Goal: Register for event/course

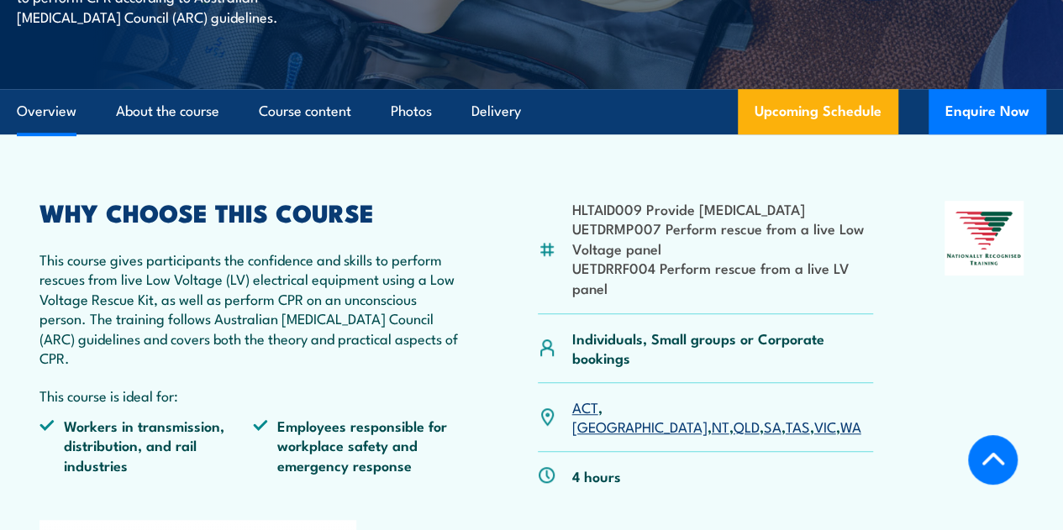
scroll to position [504, 0]
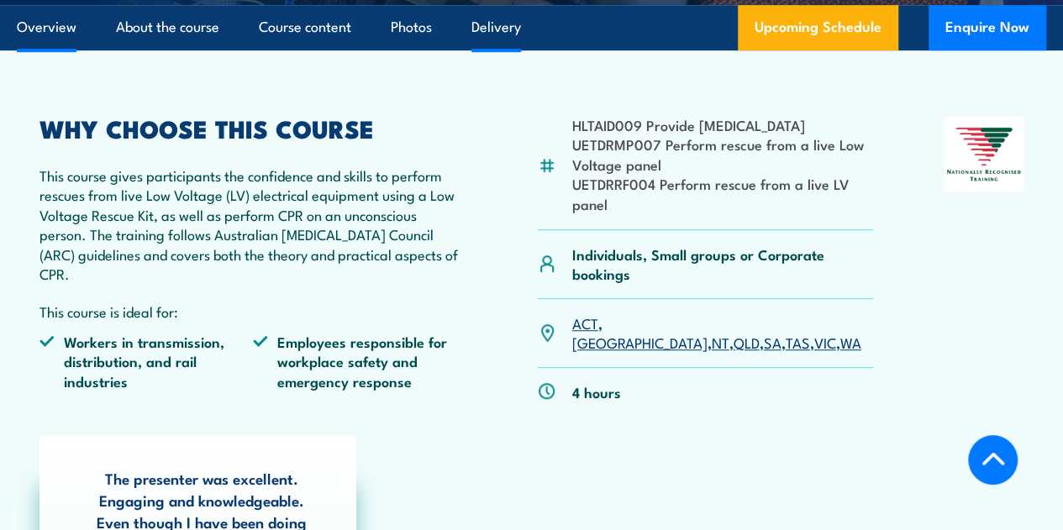
click at [485, 50] on link "Delivery" at bounding box center [496, 27] width 50 height 45
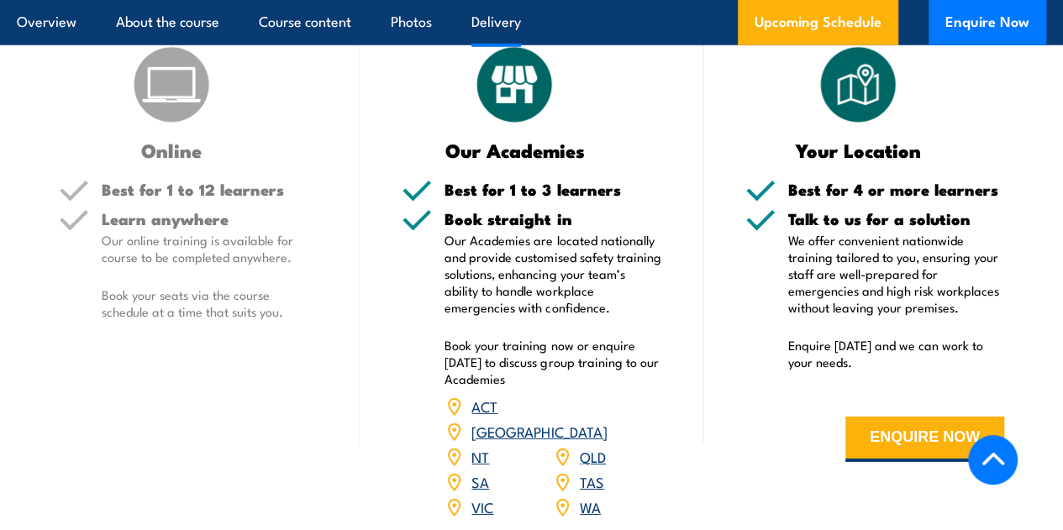
scroll to position [2364, 0]
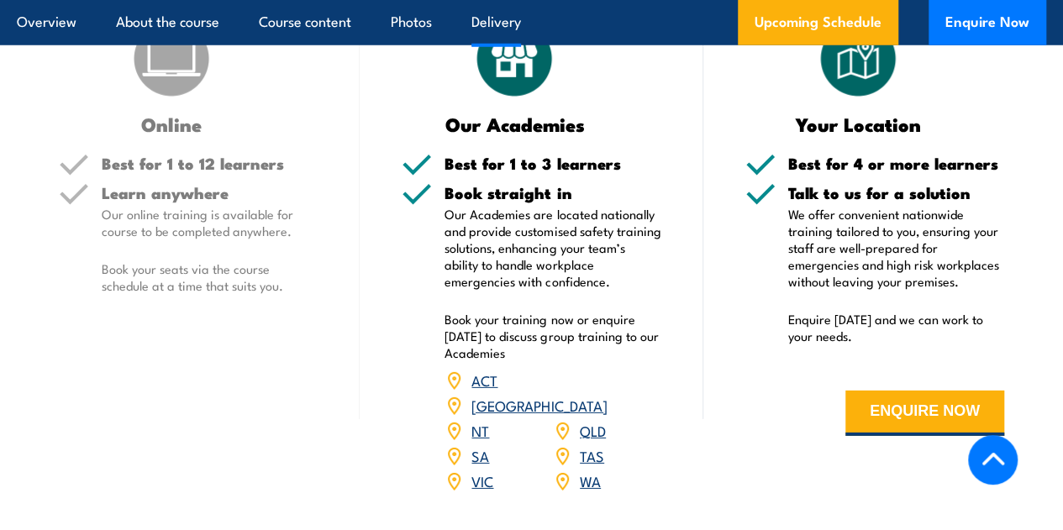
click at [587, 476] on link "WA" at bounding box center [590, 481] width 21 height 20
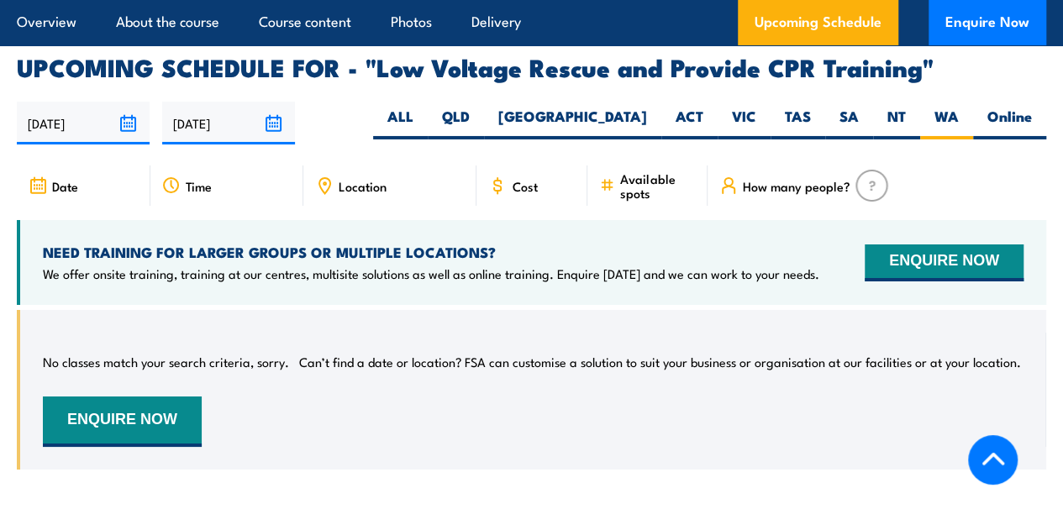
scroll to position [2862, 0]
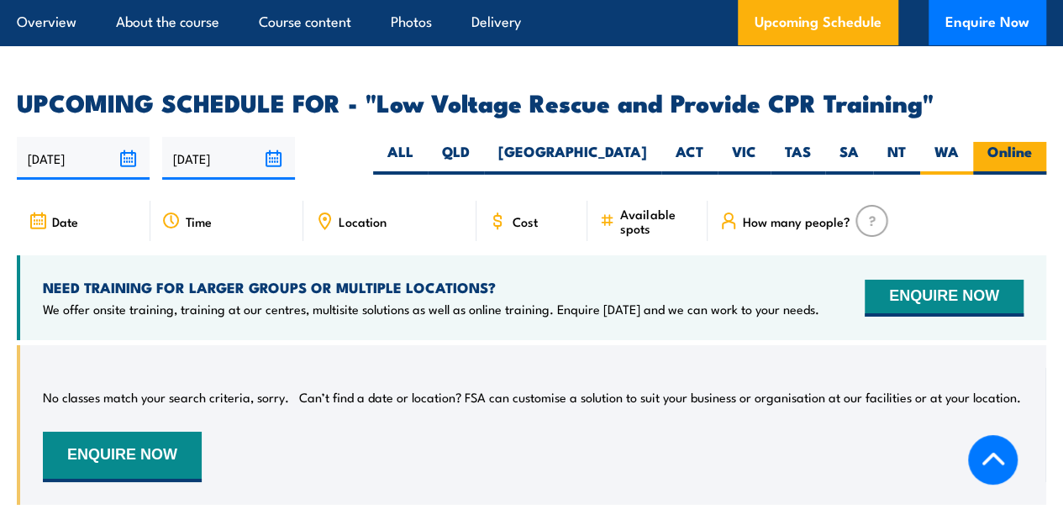
click at [993, 152] on label "Online" at bounding box center [1009, 158] width 73 height 33
click at [1032, 152] on input "Online" at bounding box center [1037, 147] width 11 height 11
radio input "true"
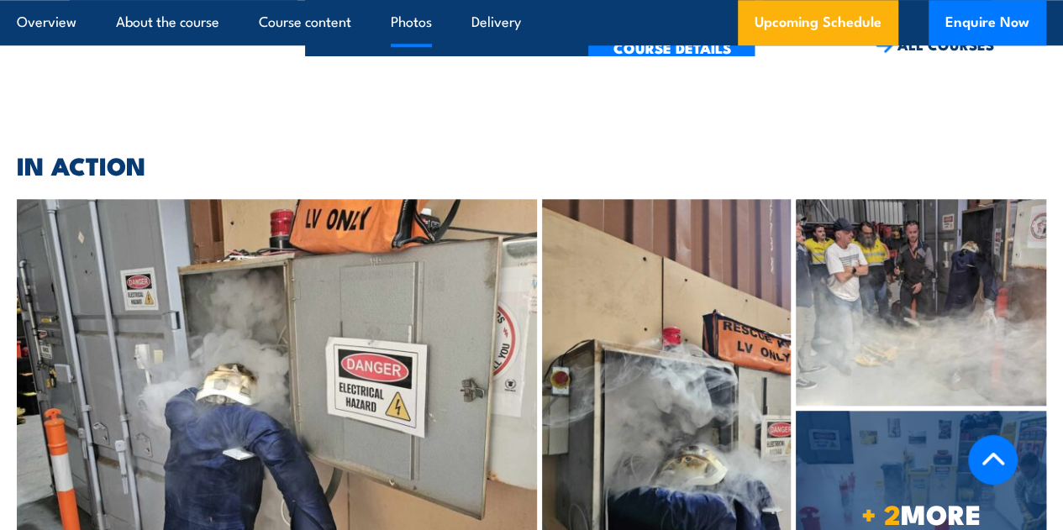
scroll to position [4078, 0]
